Goal: Find specific page/section: Find specific page/section

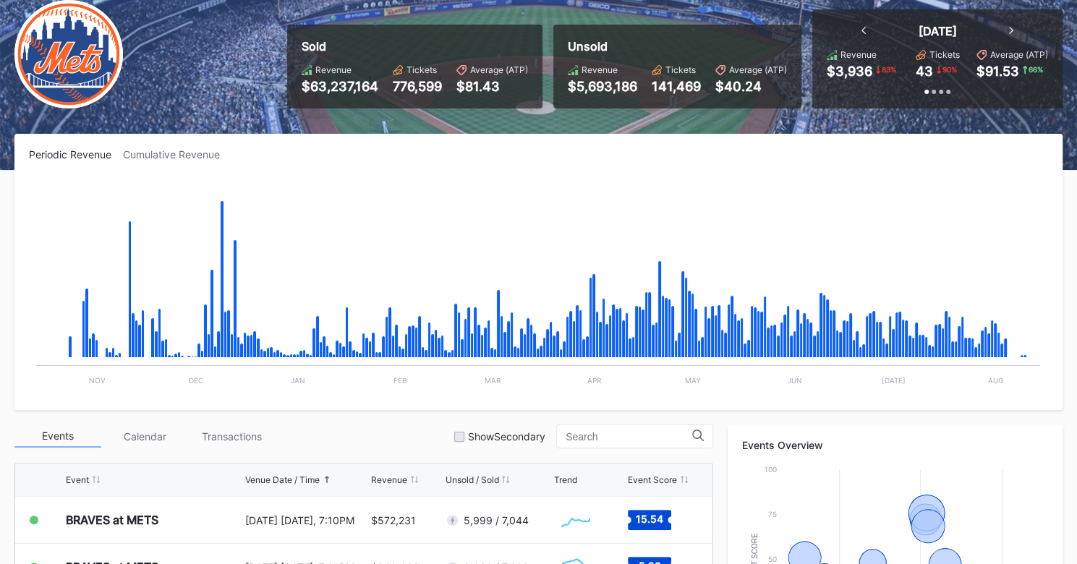
scroll to position [106, 0]
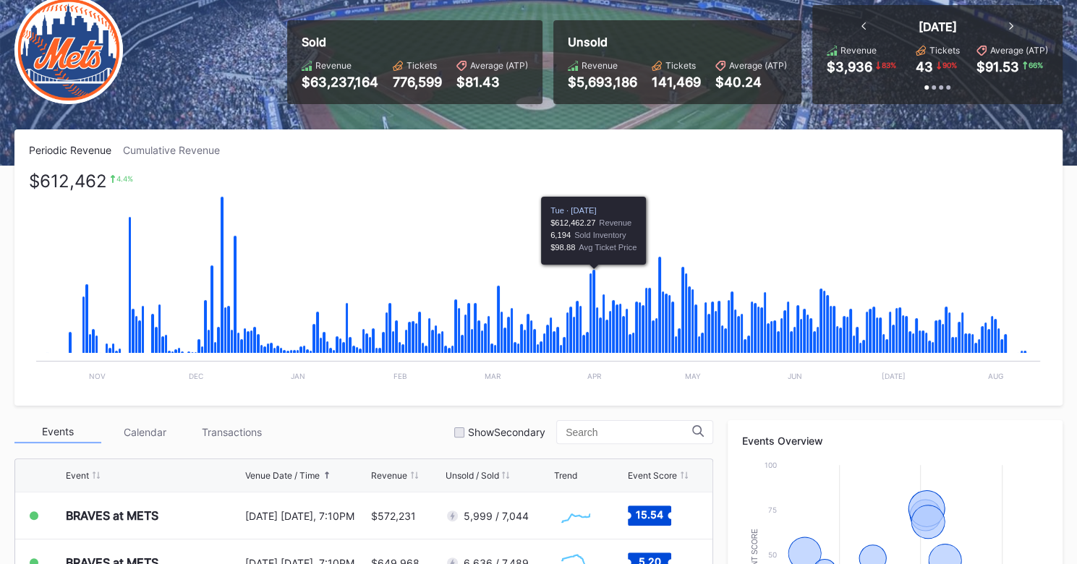
click at [178, 153] on div "Cumulative Revenue" at bounding box center [177, 150] width 109 height 12
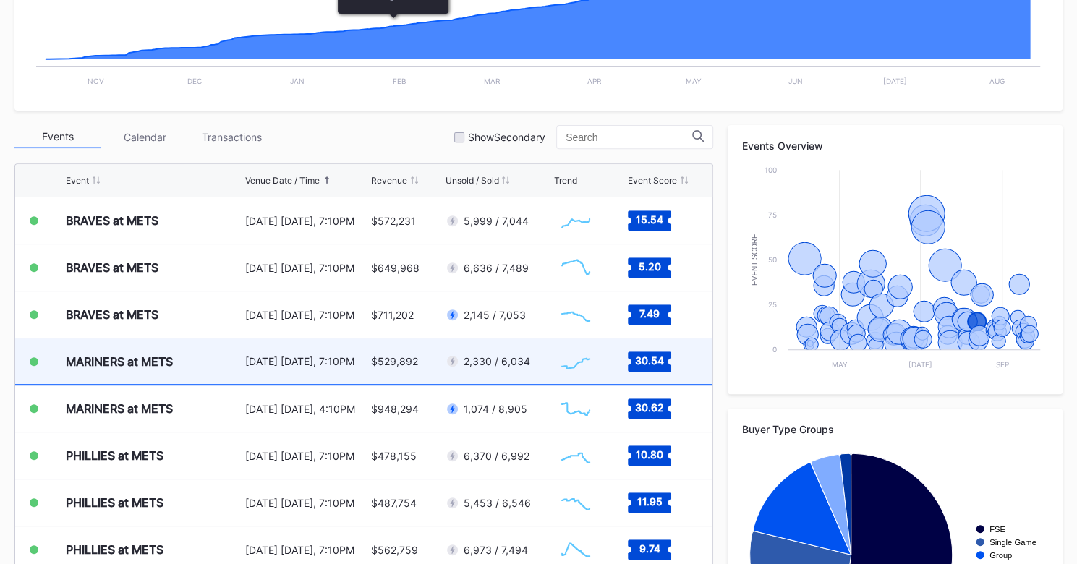
scroll to position [402, 0]
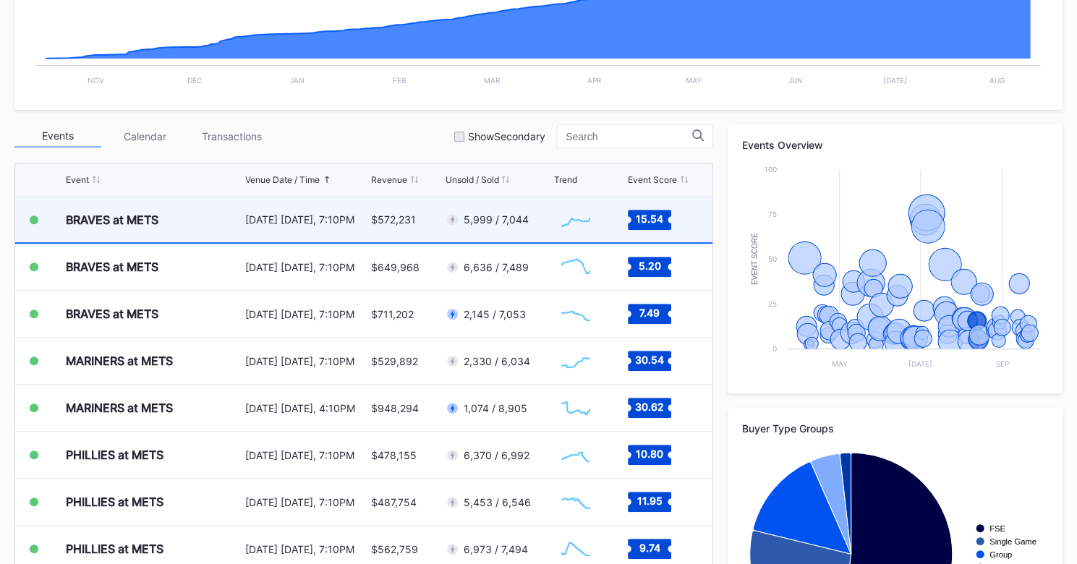
click at [432, 229] on div "$572,231" at bounding box center [406, 220] width 70 height 46
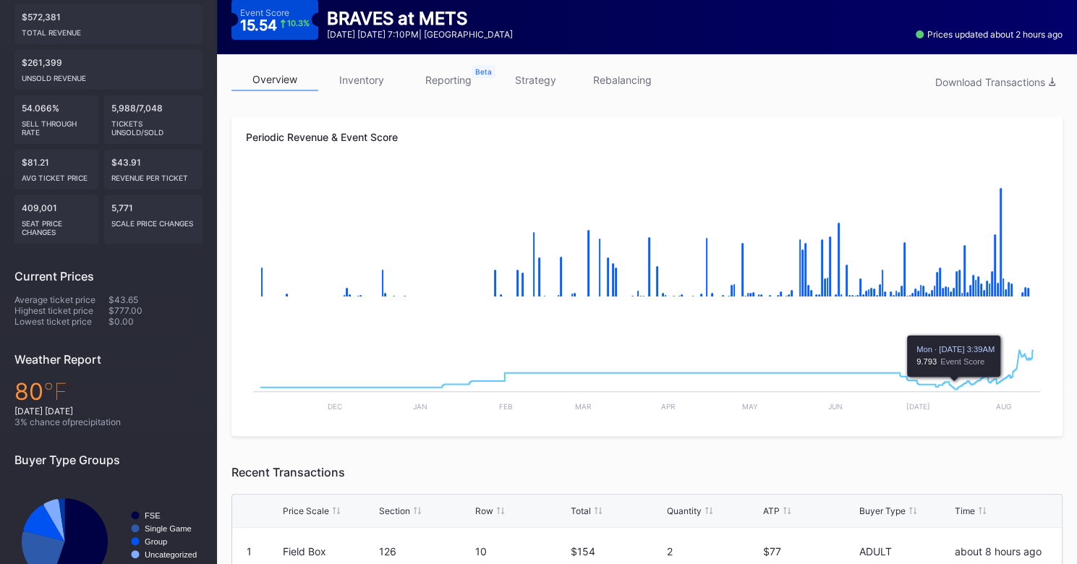
scroll to position [60, 0]
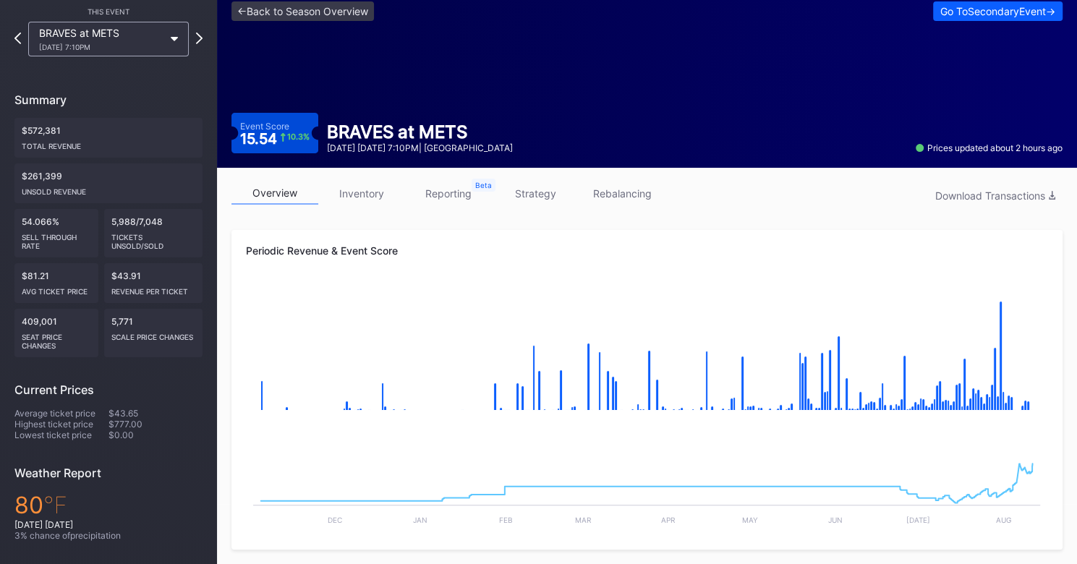
click at [544, 195] on link "strategy" at bounding box center [535, 193] width 87 height 22
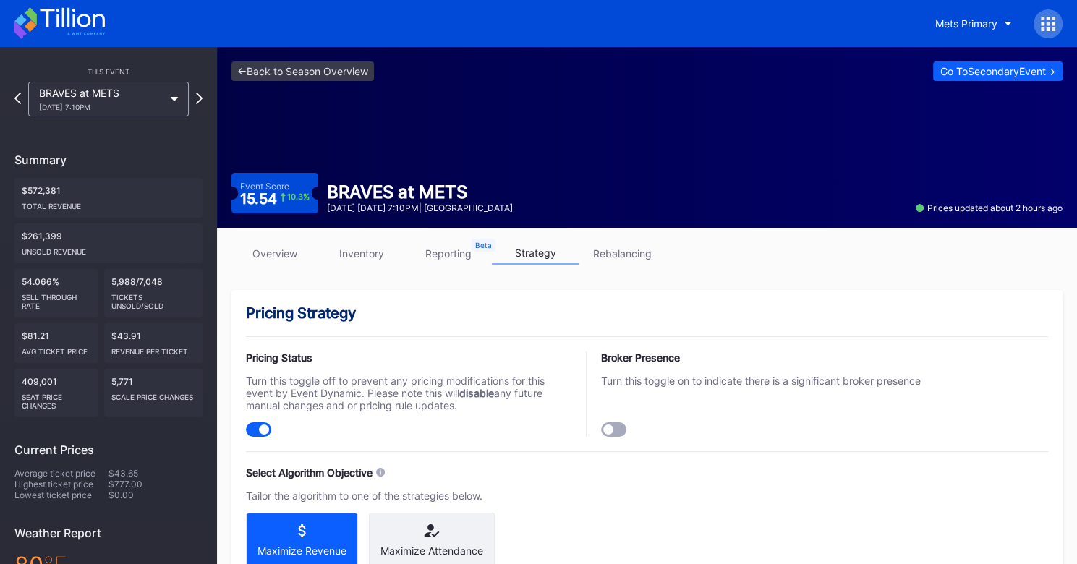
click at [1052, 37] on div at bounding box center [1048, 23] width 29 height 29
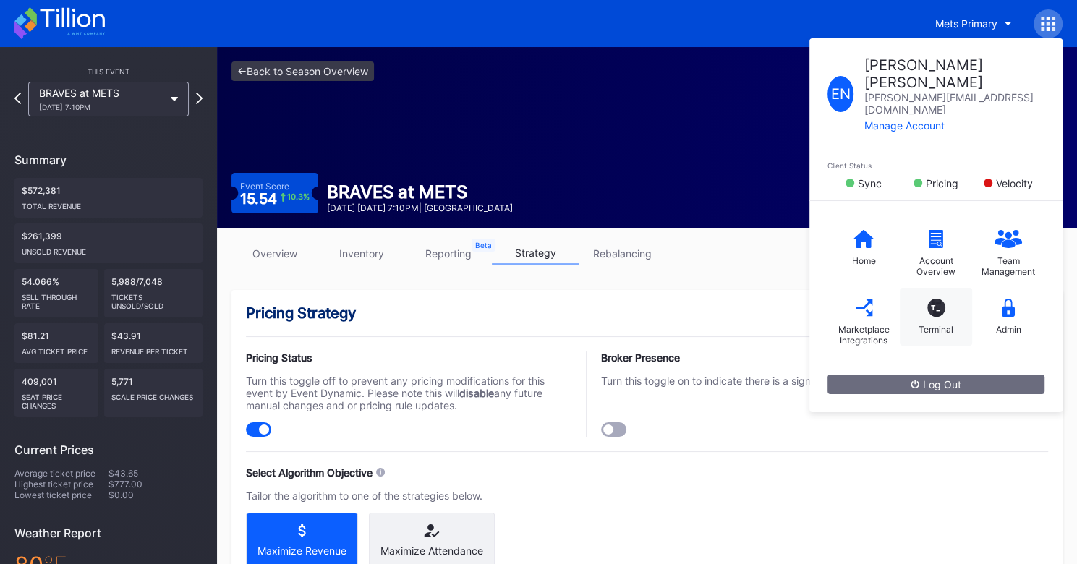
click at [935, 299] on div "T_" at bounding box center [937, 308] width 18 height 18
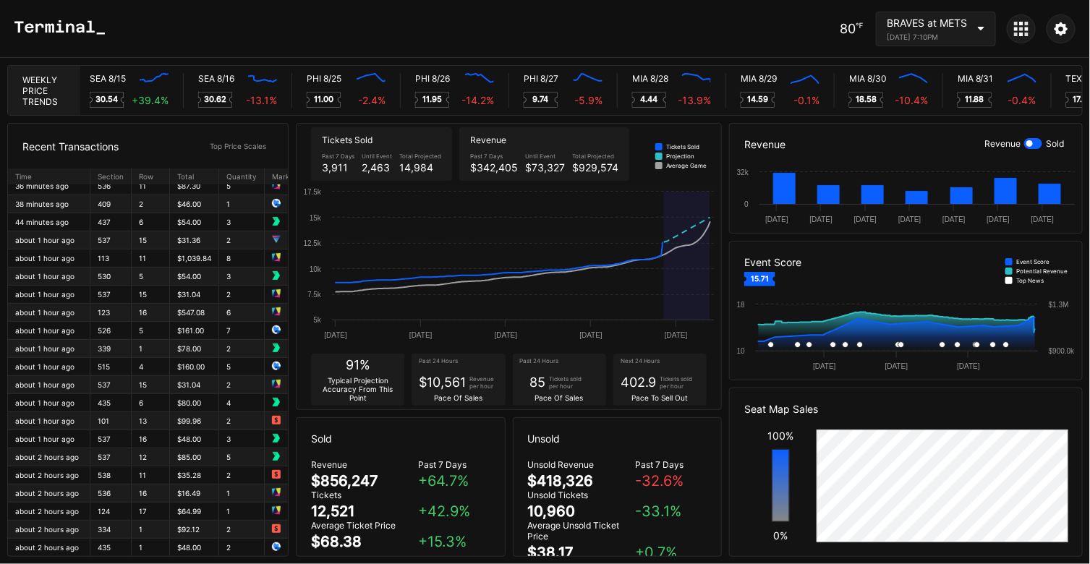
scroll to position [0, 6740]
